Goal: Information Seeking & Learning: Learn about a topic

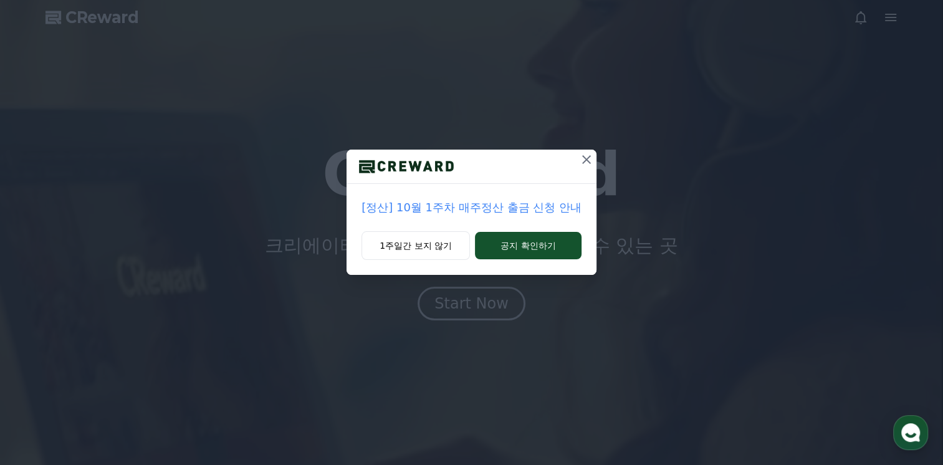
click at [586, 156] on icon at bounding box center [586, 159] width 15 height 15
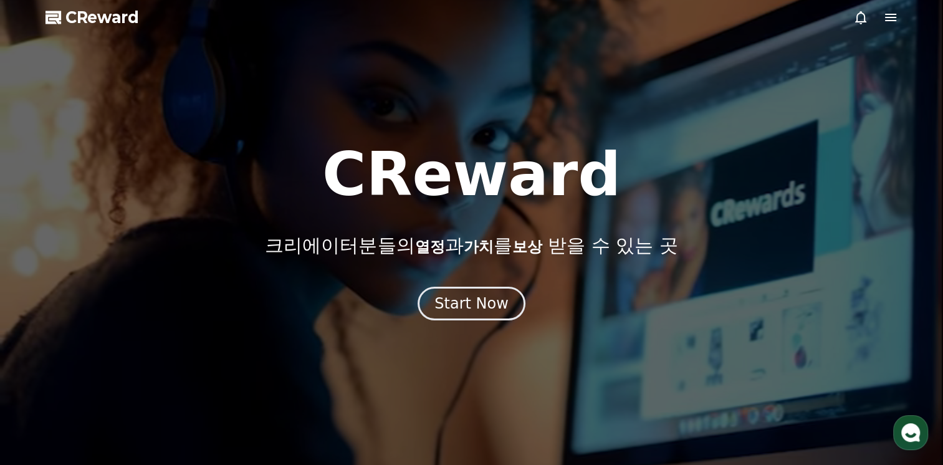
click at [75, 22] on span "CReward" at bounding box center [102, 17] width 74 height 20
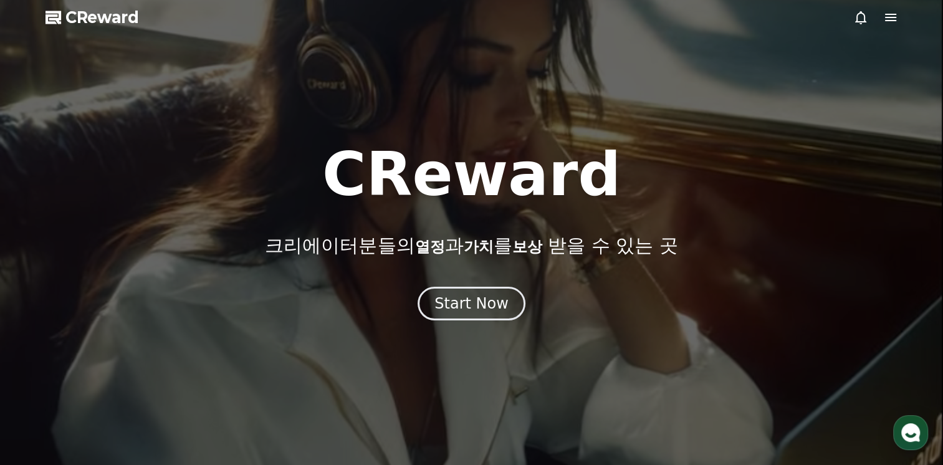
click at [890, 24] on icon at bounding box center [890, 17] width 15 height 15
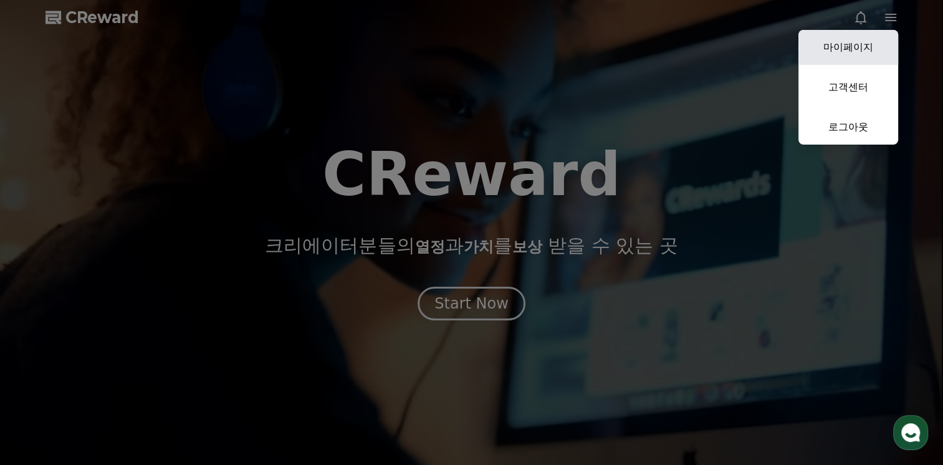
click at [827, 49] on link "마이페이지" at bounding box center [848, 47] width 100 height 35
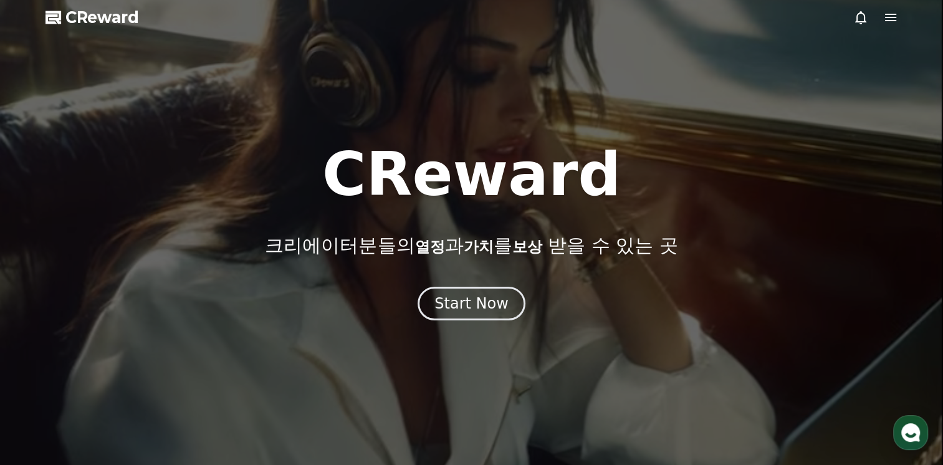
select select "**********"
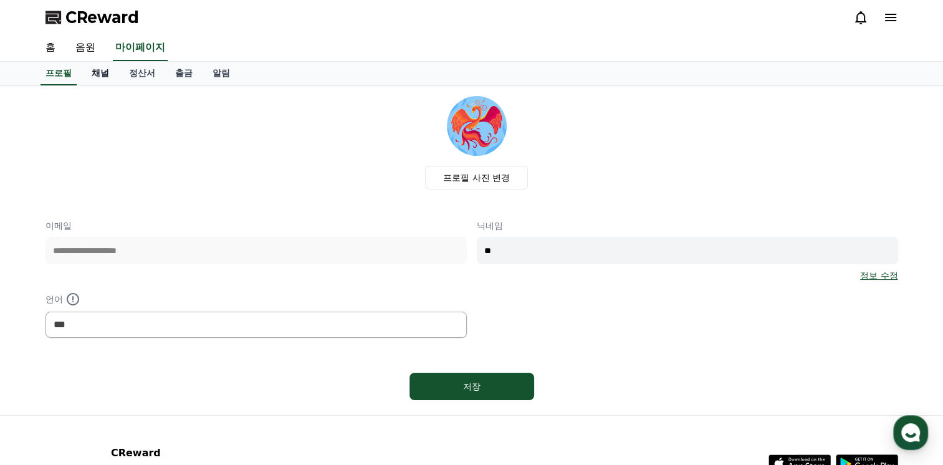
click at [105, 72] on link "채널" at bounding box center [100, 74] width 37 height 24
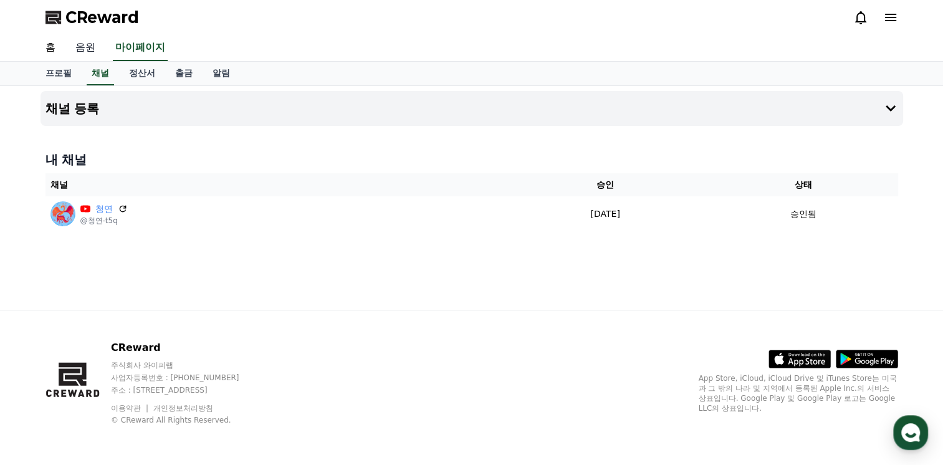
click at [77, 46] on link "음원" at bounding box center [85, 48] width 40 height 26
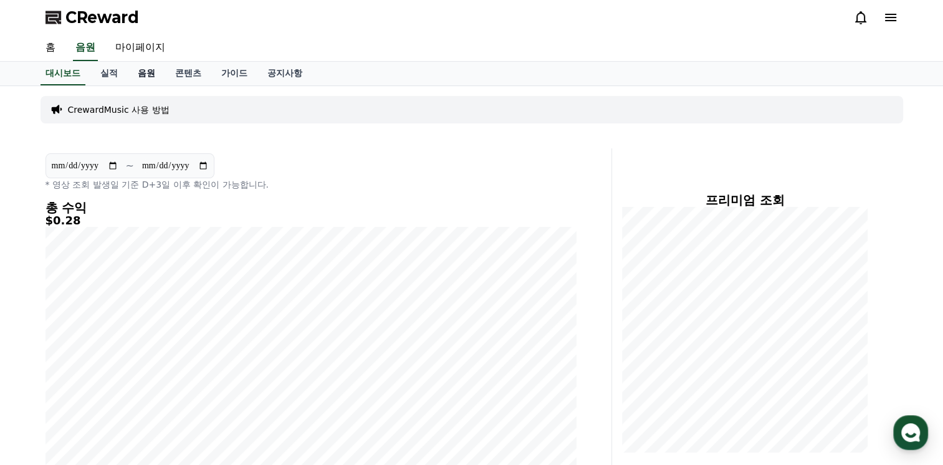
click at [146, 71] on link "음원" at bounding box center [146, 74] width 37 height 24
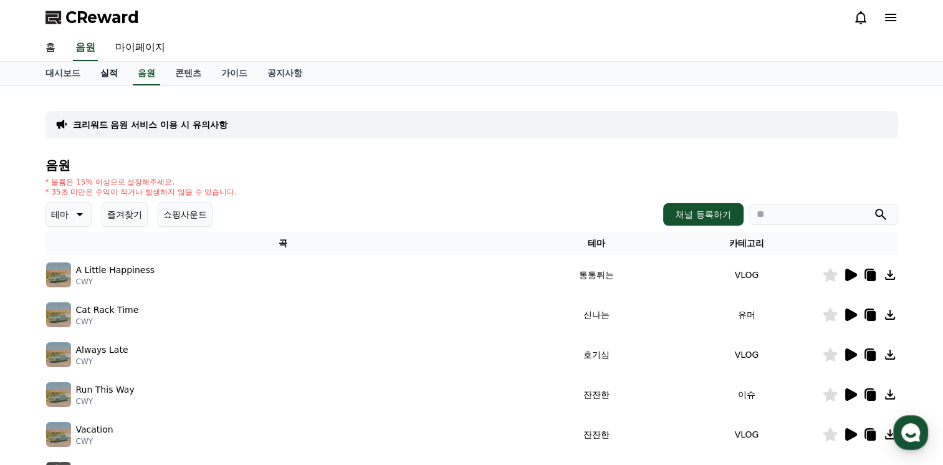
click at [104, 70] on link "실적" at bounding box center [108, 74] width 37 height 24
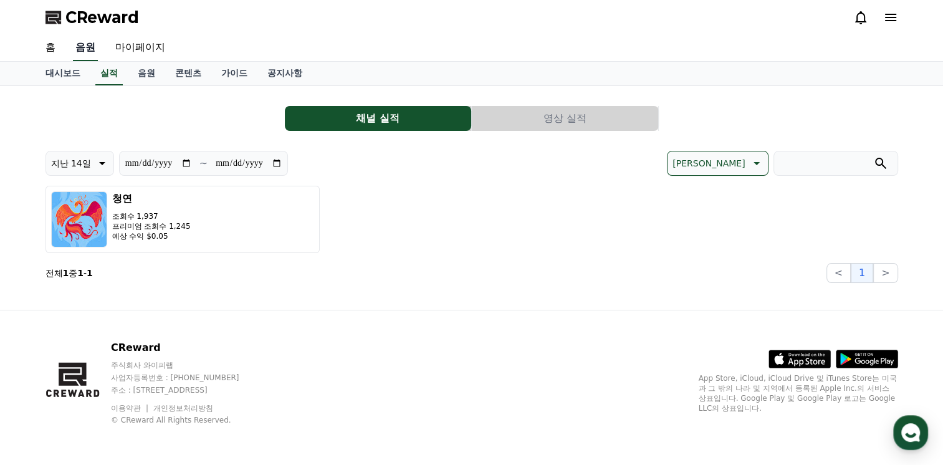
click at [78, 52] on link "음원" at bounding box center [85, 48] width 25 height 26
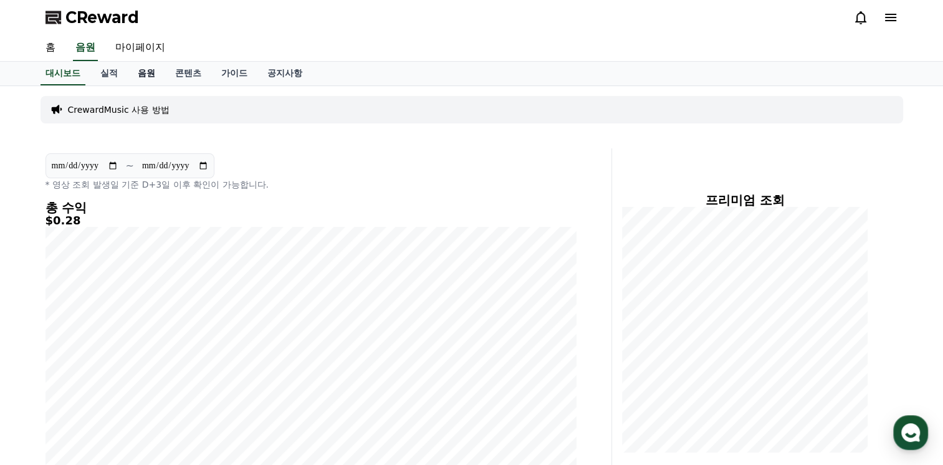
click at [150, 78] on link "음원" at bounding box center [146, 74] width 37 height 24
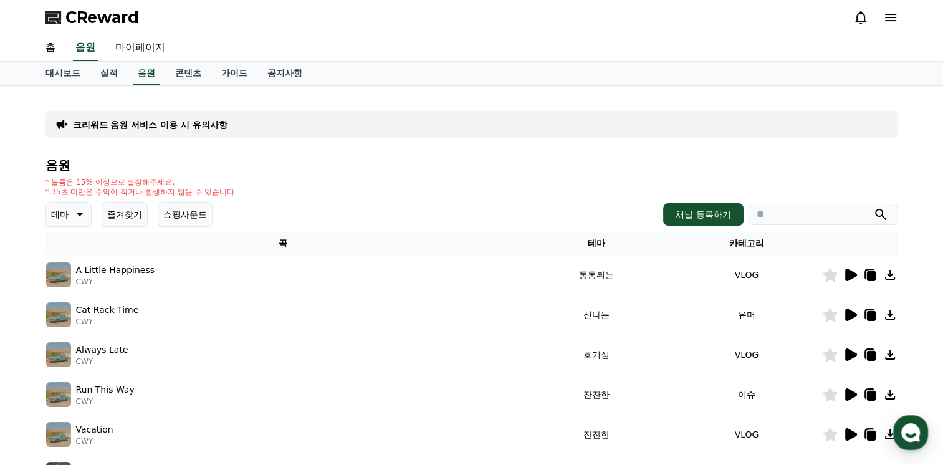
click at [77, 214] on icon at bounding box center [78, 214] width 15 height 15
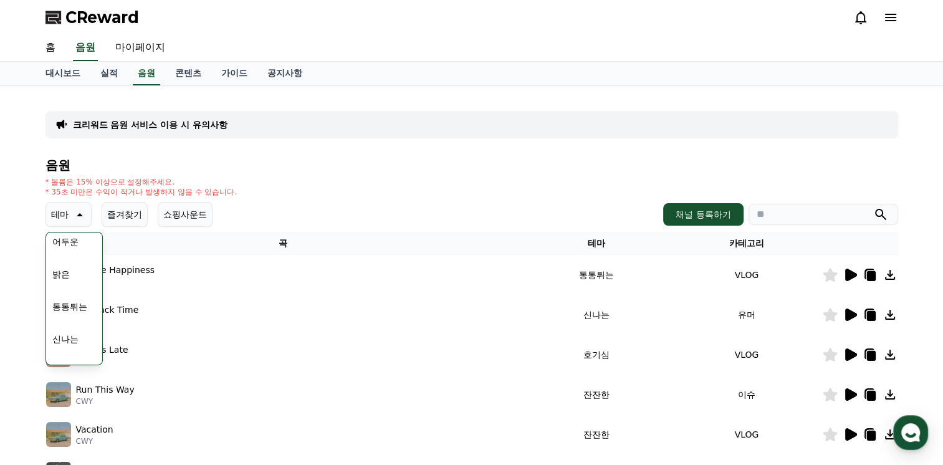
scroll to position [125, 0]
click at [75, 286] on button "통통튀는" at bounding box center [69, 284] width 45 height 27
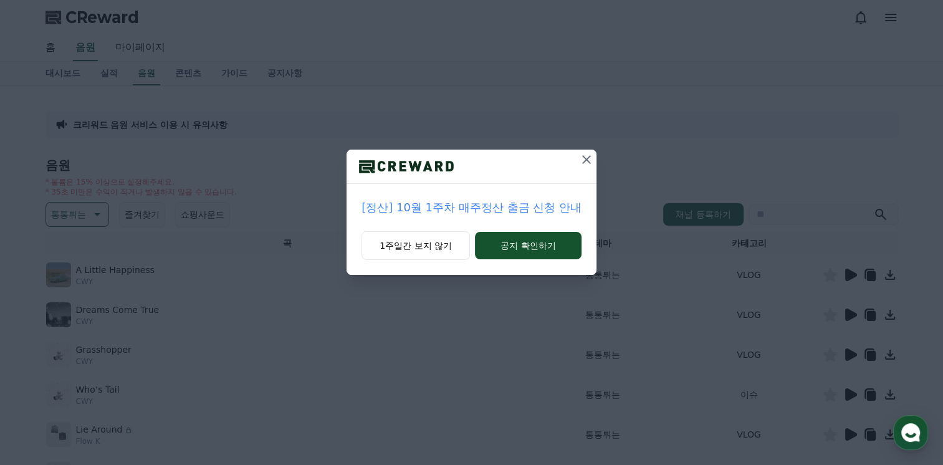
click at [591, 158] on icon at bounding box center [586, 159] width 15 height 15
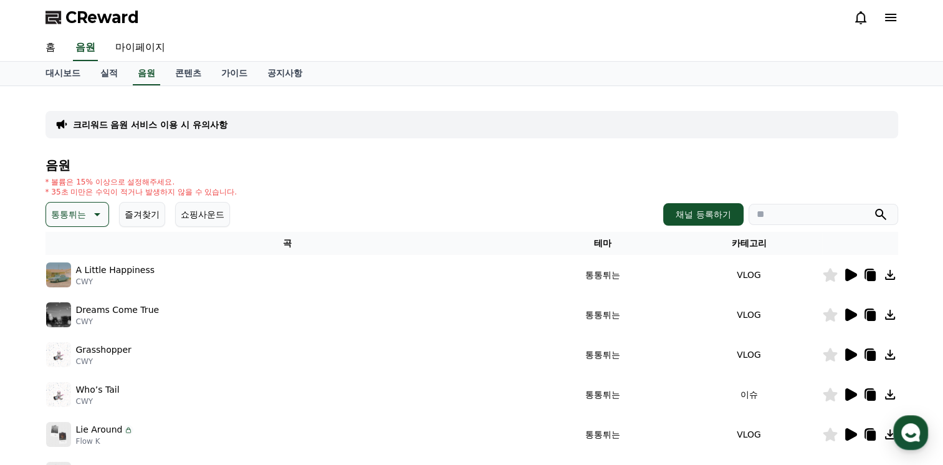
click at [850, 273] on icon at bounding box center [851, 274] width 12 height 12
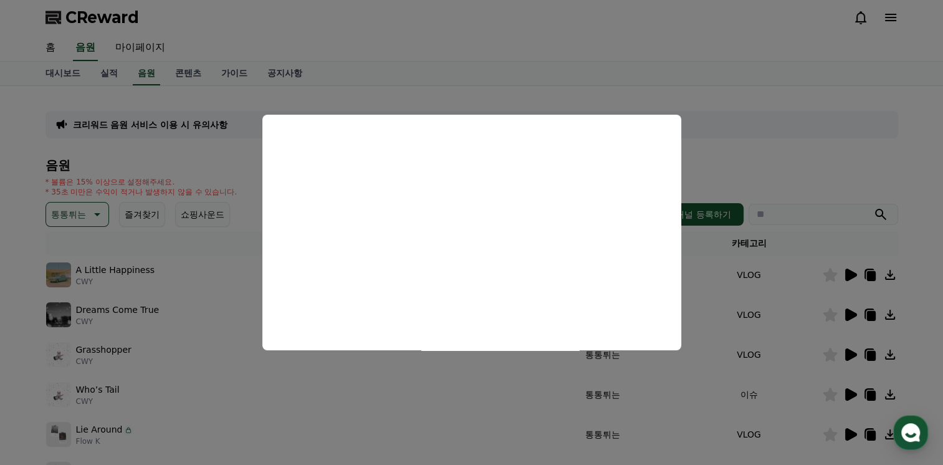
click at [189, 250] on button "close modal" at bounding box center [471, 232] width 943 height 465
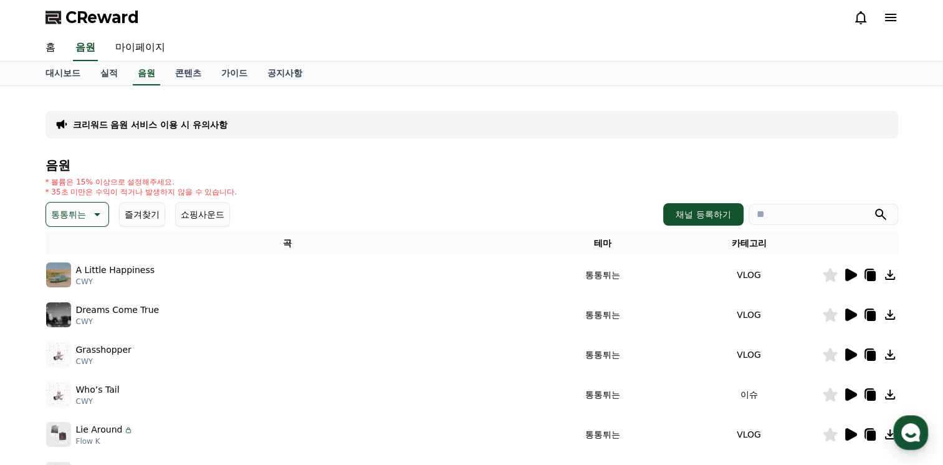
click at [855, 311] on icon at bounding box center [849, 314] width 15 height 15
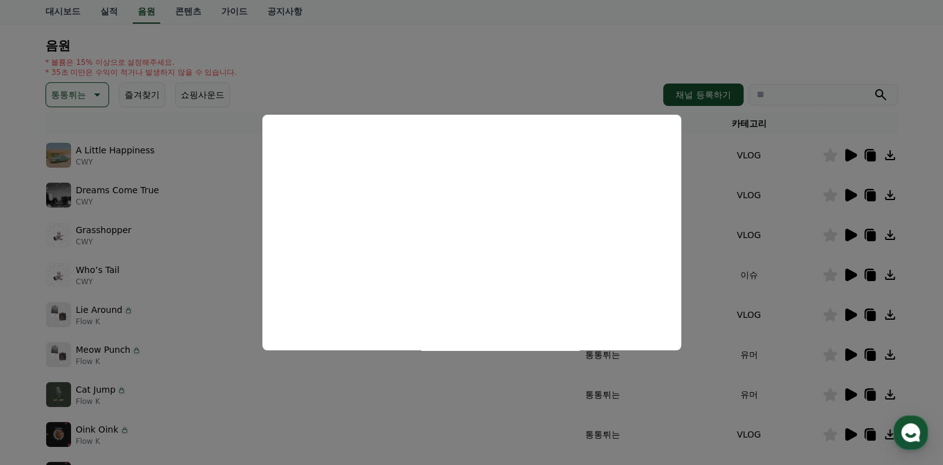
scroll to position [125, 0]
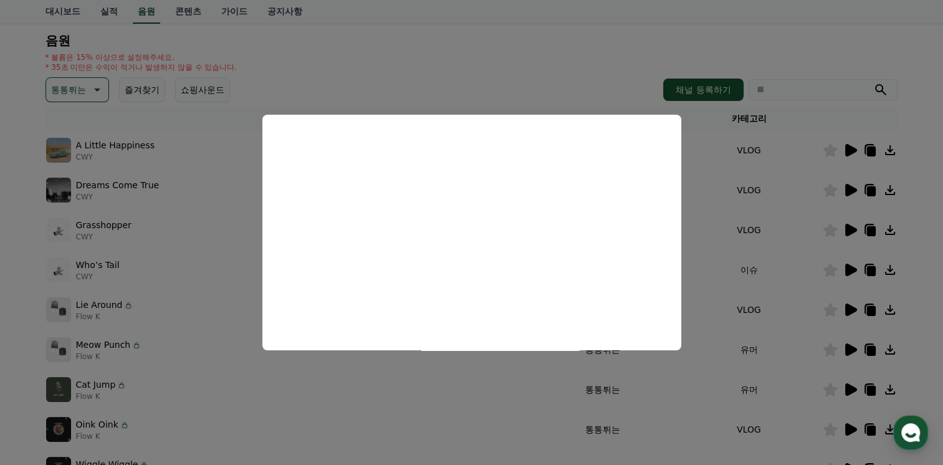
click at [587, 81] on button "close modal" at bounding box center [471, 232] width 943 height 465
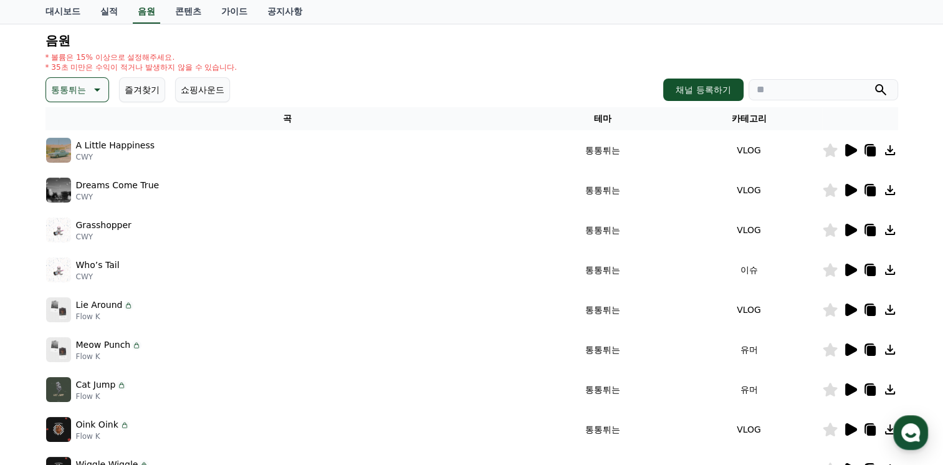
click at [852, 230] on icon at bounding box center [851, 230] width 12 height 12
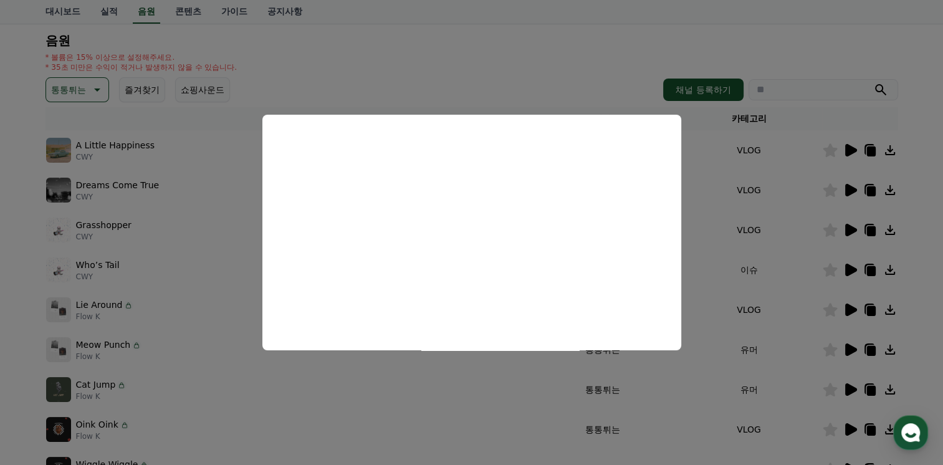
click at [593, 96] on button "close modal" at bounding box center [471, 232] width 943 height 465
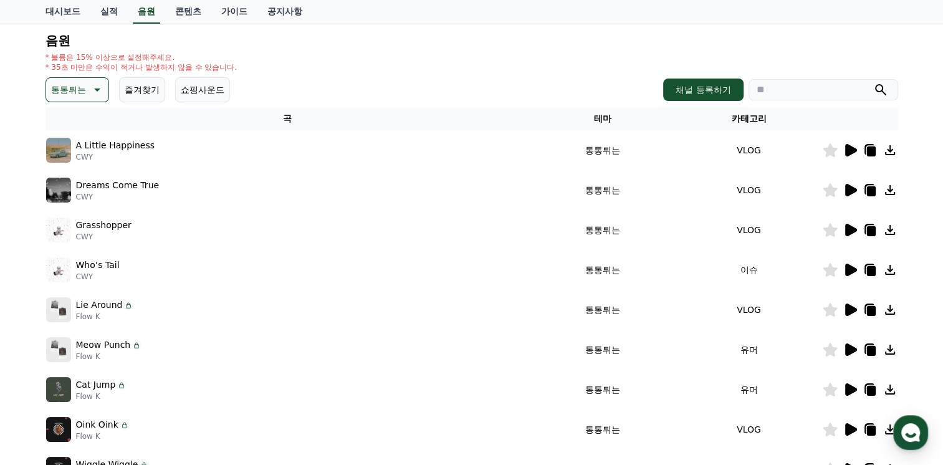
click at [847, 268] on icon at bounding box center [851, 270] width 12 height 12
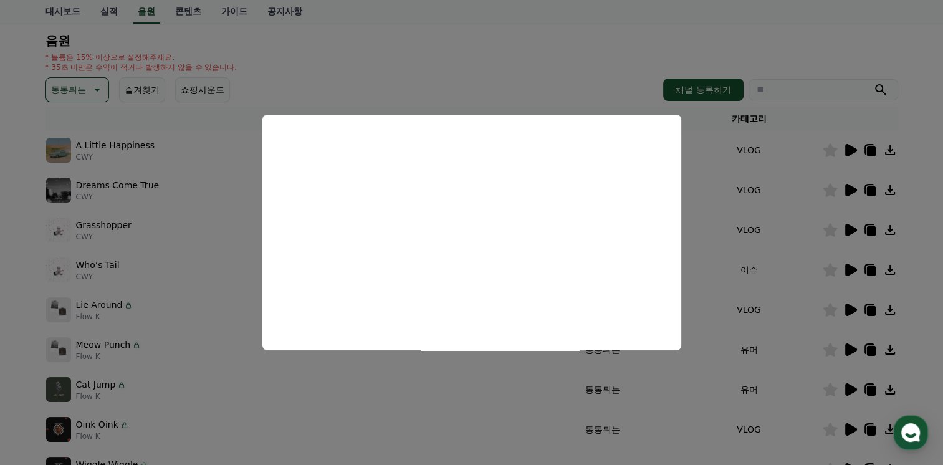
click at [573, 78] on button "close modal" at bounding box center [471, 232] width 943 height 465
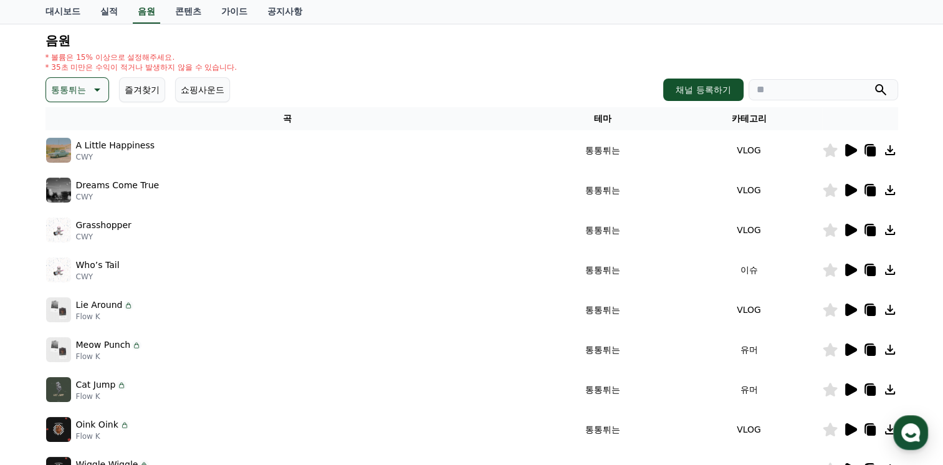
click at [845, 264] on icon at bounding box center [851, 270] width 12 height 12
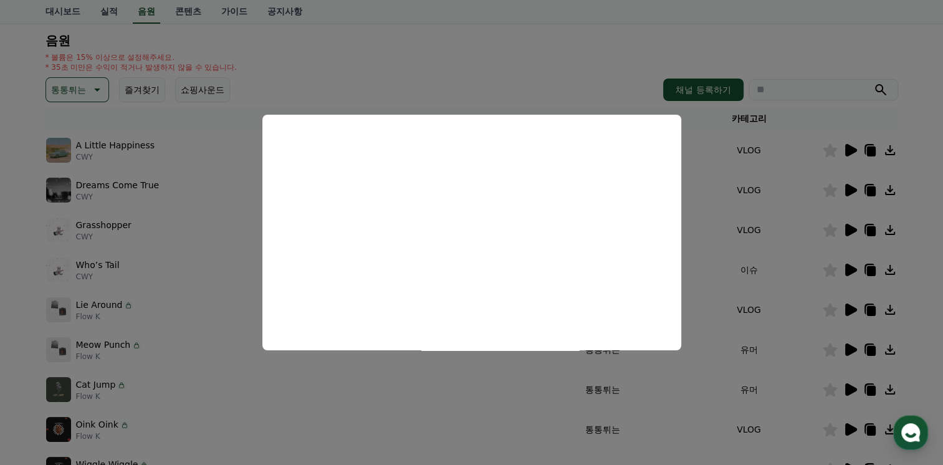
click at [385, 54] on button "close modal" at bounding box center [471, 232] width 943 height 465
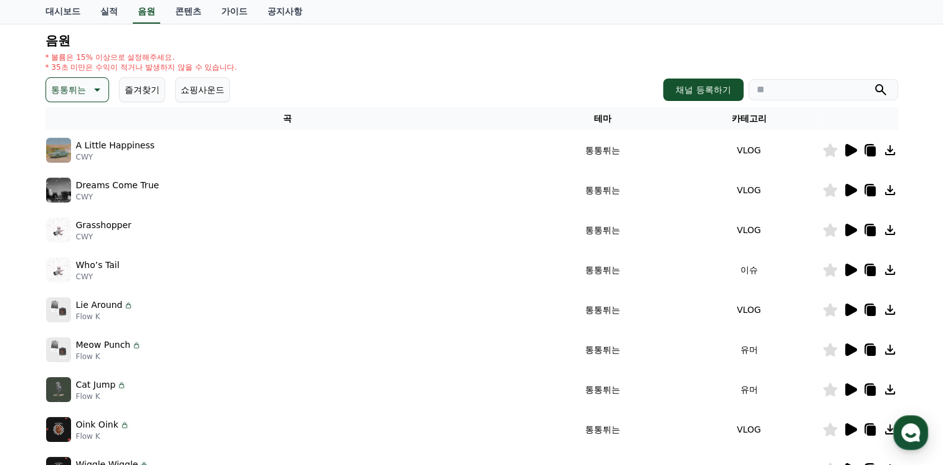
click at [848, 308] on icon at bounding box center [851, 309] width 12 height 12
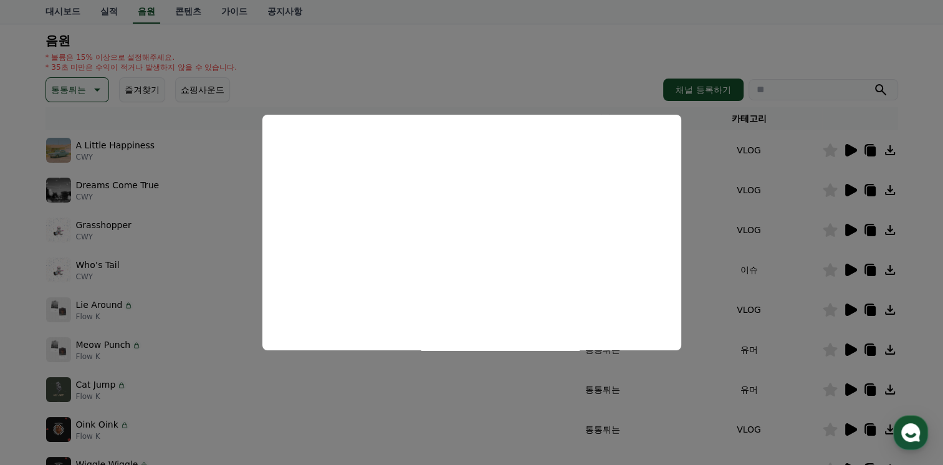
click at [596, 74] on button "close modal" at bounding box center [471, 232] width 943 height 465
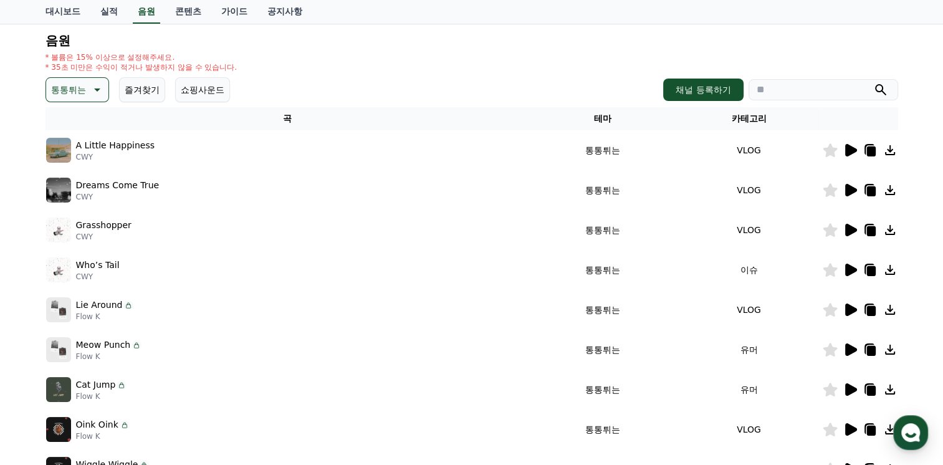
click at [849, 348] on icon at bounding box center [851, 349] width 12 height 12
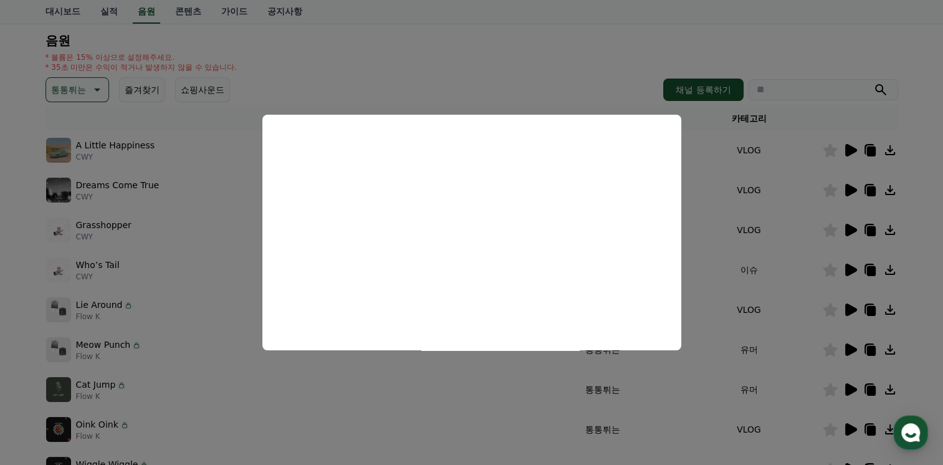
click at [430, 65] on button "close modal" at bounding box center [471, 232] width 943 height 465
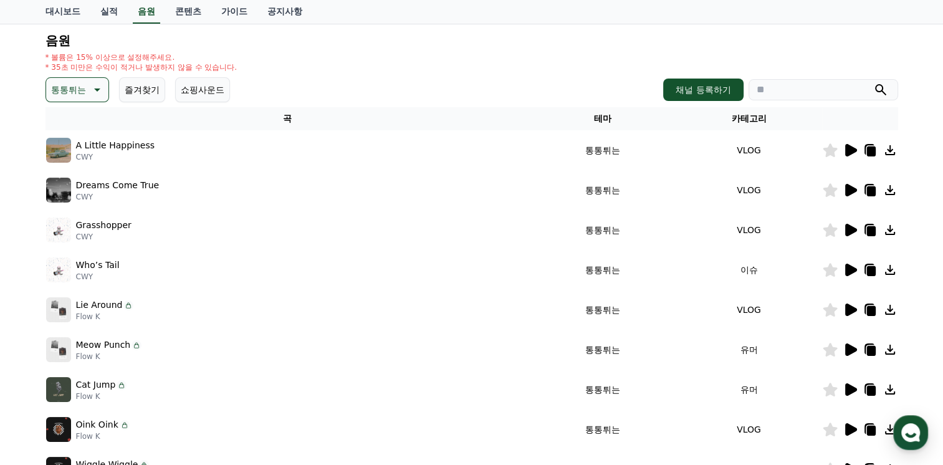
click at [845, 270] on icon at bounding box center [851, 270] width 12 height 12
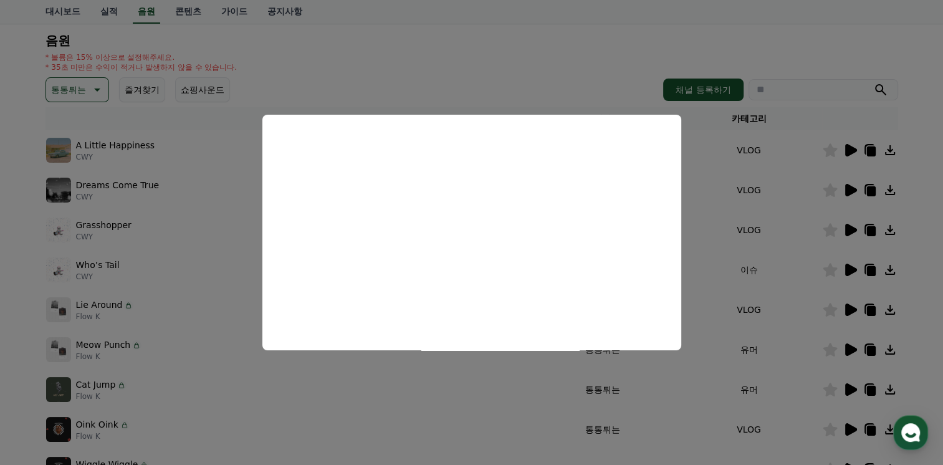
click at [470, 69] on button "close modal" at bounding box center [471, 232] width 943 height 465
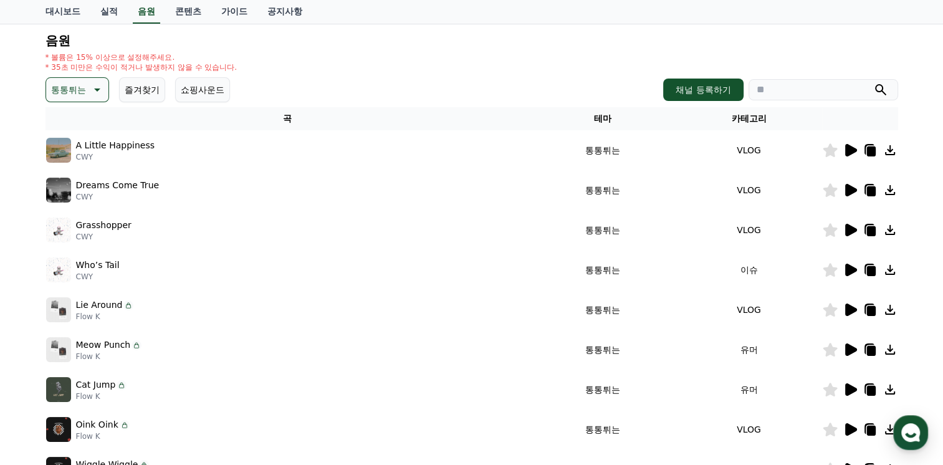
click at [868, 268] on icon at bounding box center [870, 271] width 9 height 10
click at [845, 271] on icon at bounding box center [851, 270] width 12 height 12
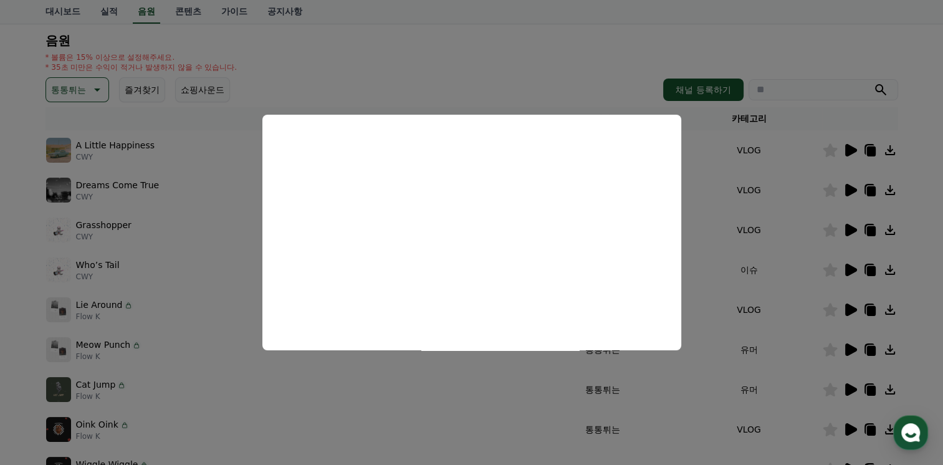
click at [514, 93] on button "close modal" at bounding box center [471, 232] width 943 height 465
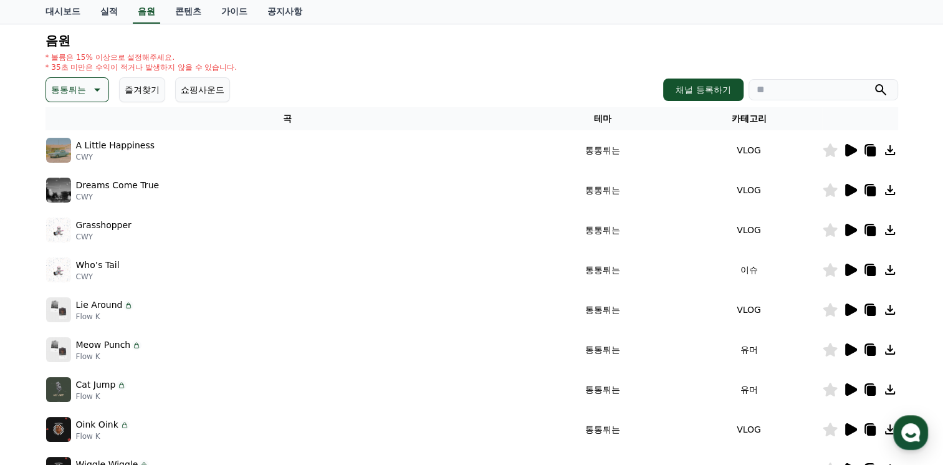
click at [851, 310] on icon at bounding box center [851, 309] width 12 height 12
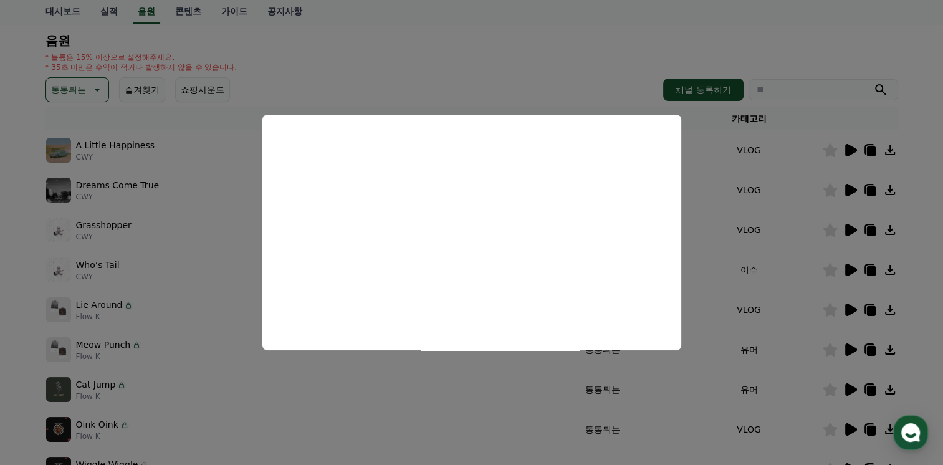
click at [416, 57] on button "close modal" at bounding box center [471, 232] width 943 height 465
